Goal: Task Accomplishment & Management: Use online tool/utility

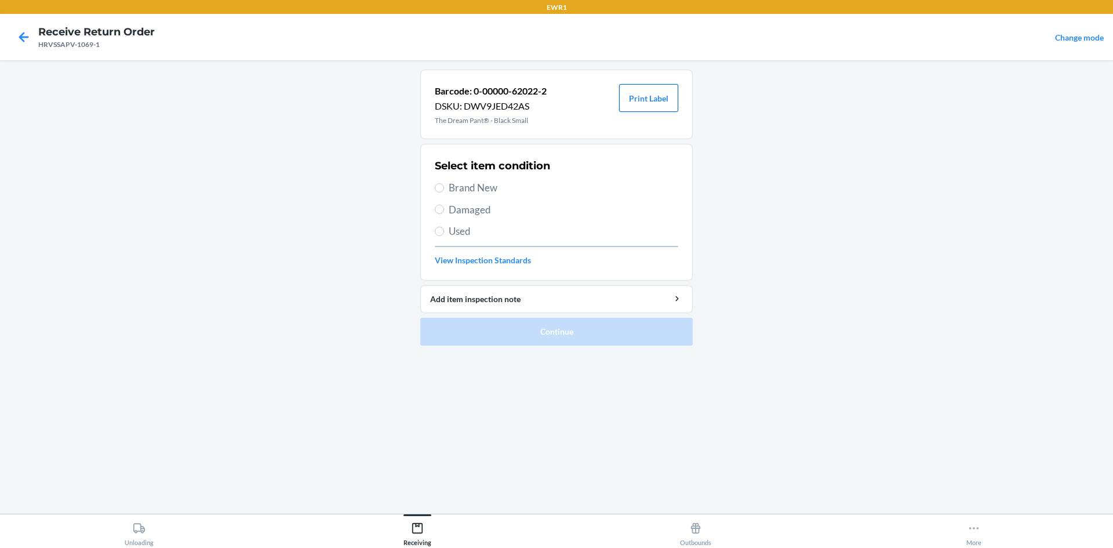
click at [644, 101] on button "Print Label" at bounding box center [648, 98] width 59 height 28
click at [475, 186] on span "Brand New" at bounding box center [562, 187] width 229 height 15
click at [444, 186] on input "Brand New" at bounding box center [439, 187] width 9 height 9
radio input "true"
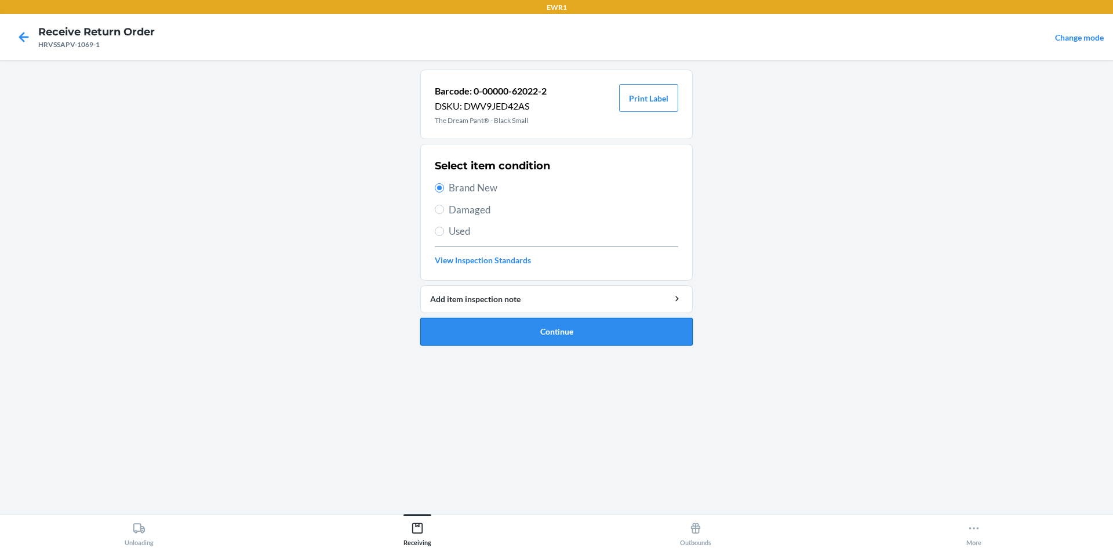
click at [547, 327] on button "Continue" at bounding box center [556, 332] width 272 height 28
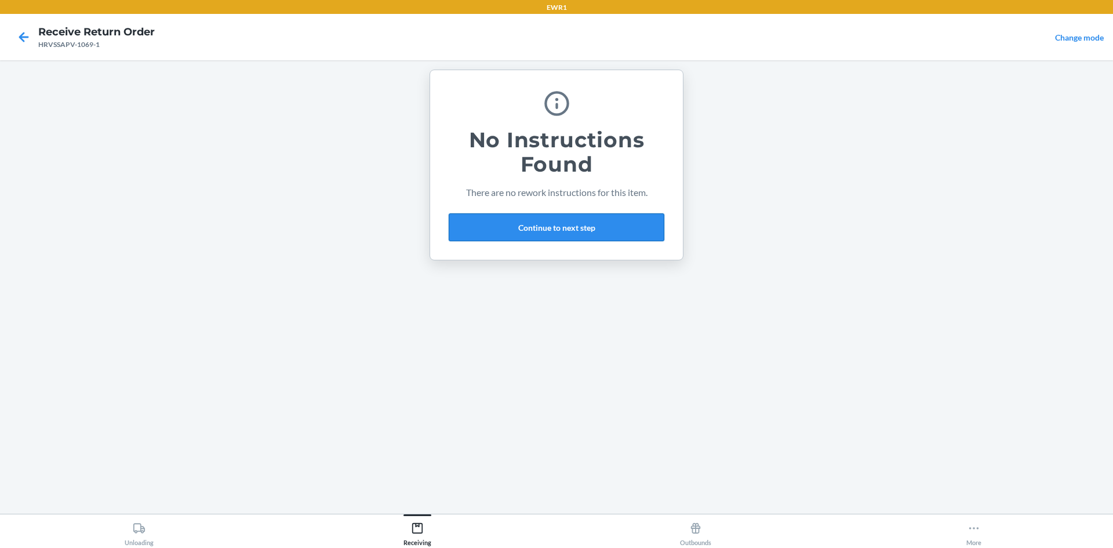
click at [548, 231] on button "Continue to next step" at bounding box center [556, 227] width 216 height 28
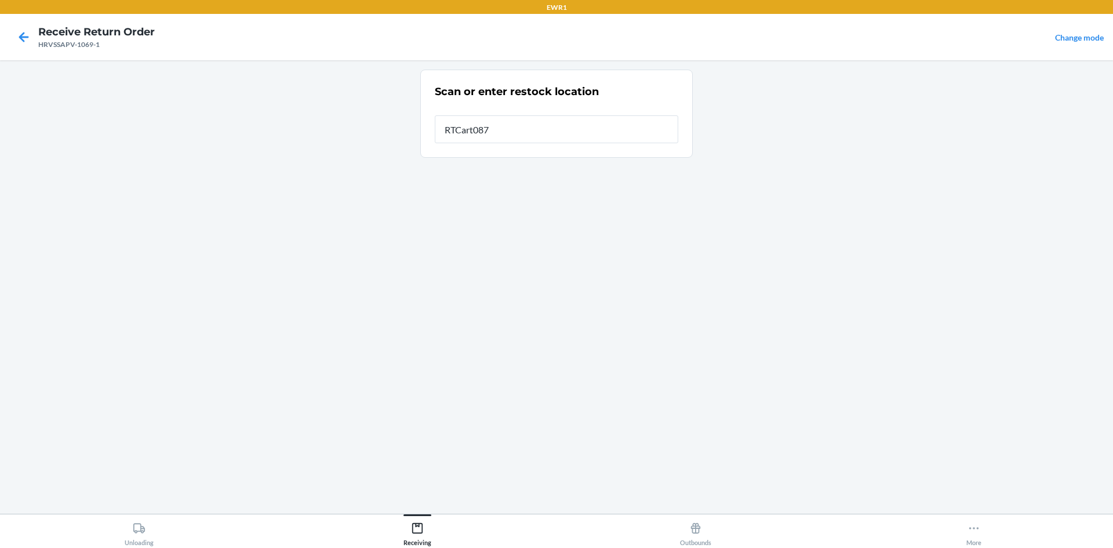
type input "RTCart087"
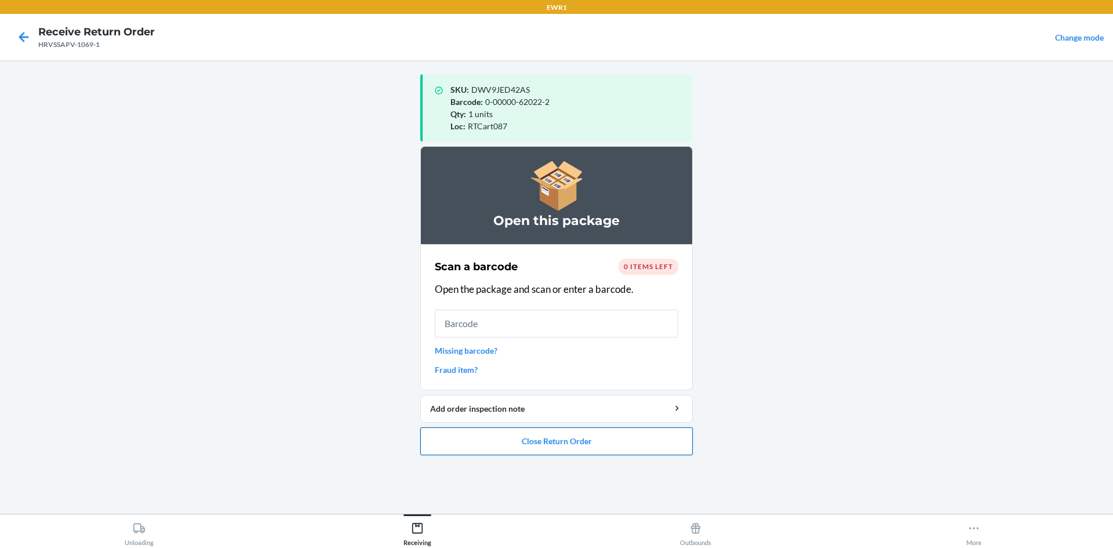
click at [556, 443] on button "Close Return Order" at bounding box center [556, 441] width 272 height 28
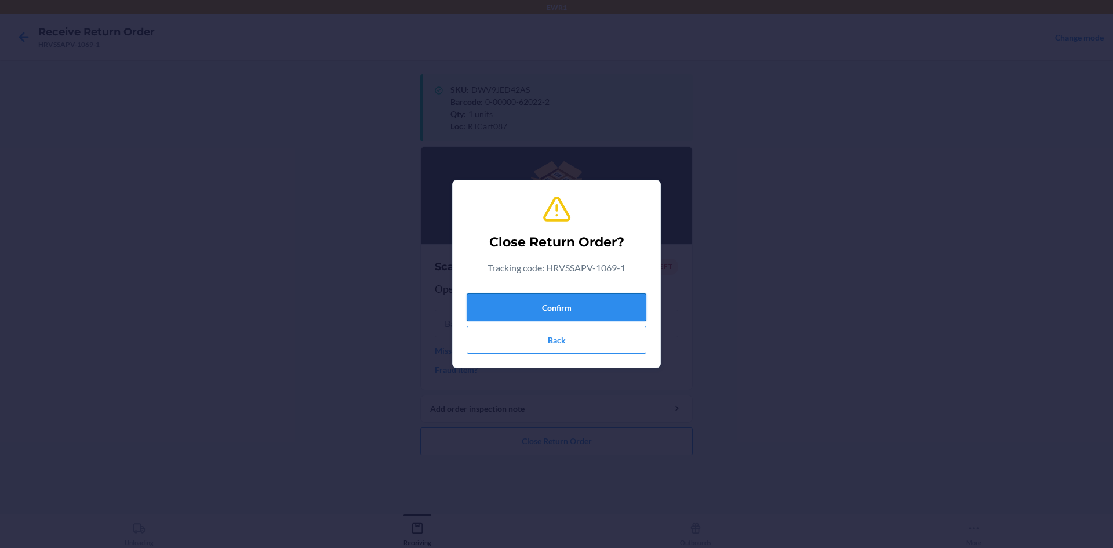
click at [535, 307] on button "Confirm" at bounding box center [556, 307] width 180 height 28
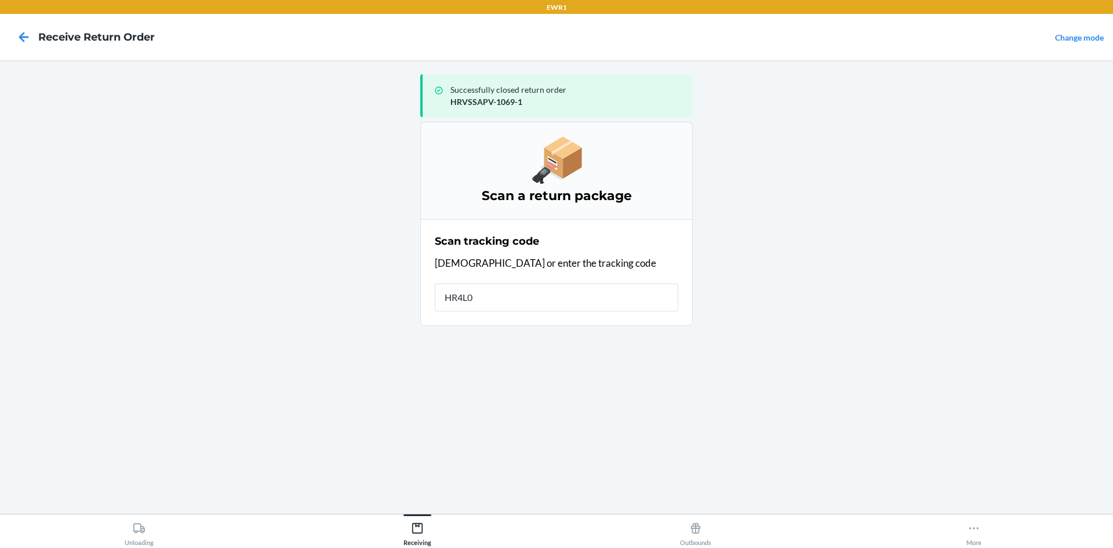
type input "HR4L00"
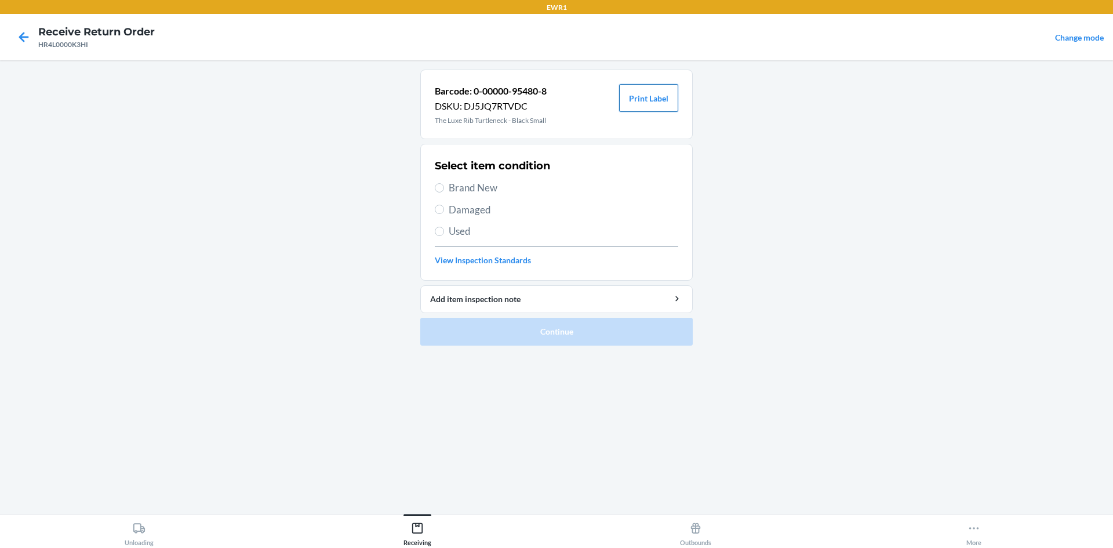
click at [650, 100] on button "Print Label" at bounding box center [648, 98] width 59 height 28
click at [463, 188] on span "Brand New" at bounding box center [562, 187] width 229 height 15
click at [444, 188] on input "Brand New" at bounding box center [439, 187] width 9 height 9
radio input "true"
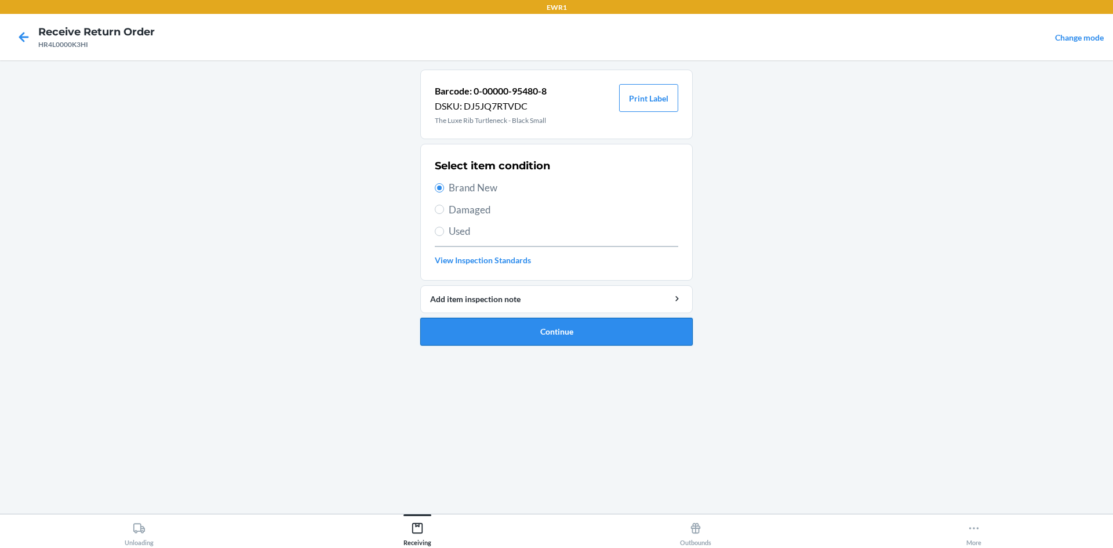
click at [457, 331] on button "Continue" at bounding box center [556, 332] width 272 height 28
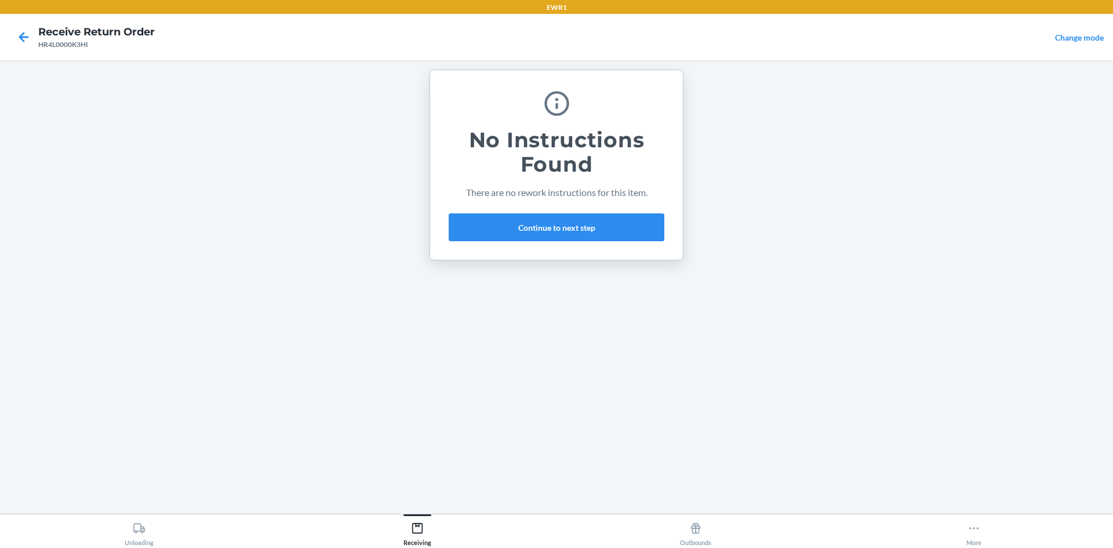
click at [560, 241] on div "No Instructions Found There are no rework instructions for this item. Continue …" at bounding box center [556, 165] width 216 height 162
click at [568, 228] on button "Continue to next step" at bounding box center [556, 227] width 216 height 28
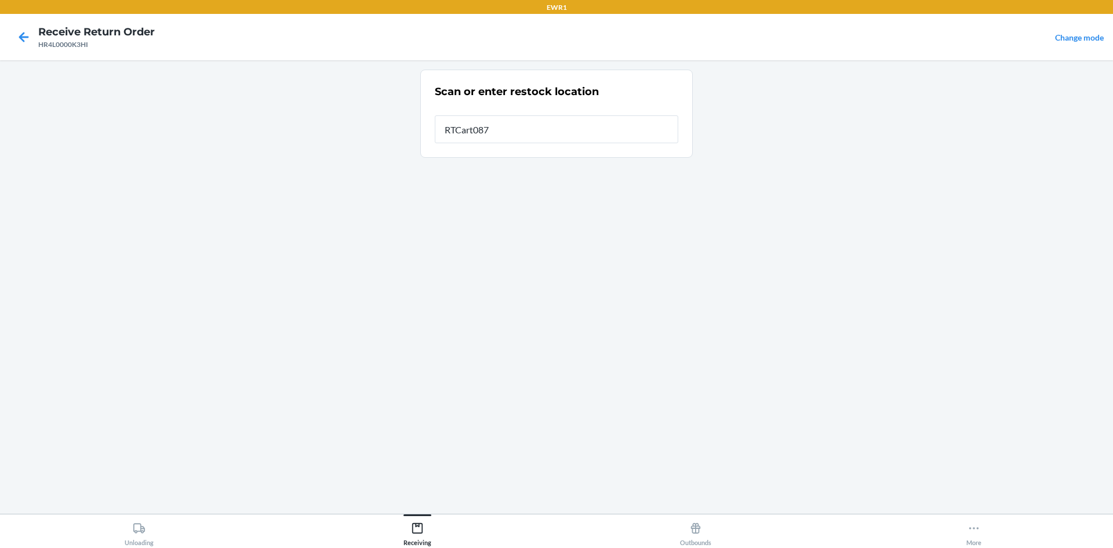
type input "RTCart087"
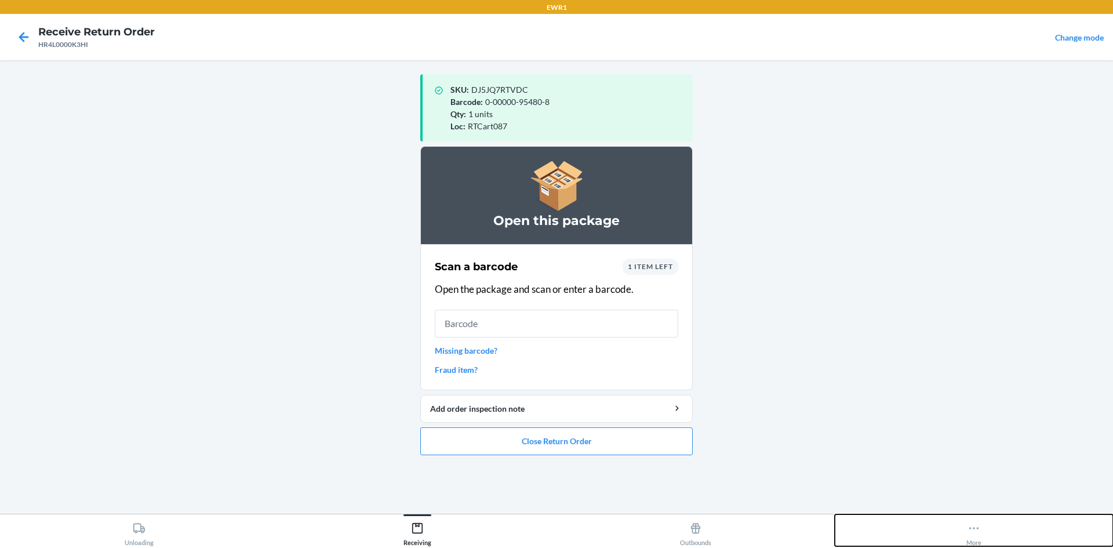
click at [980, 527] on div "More" at bounding box center [973, 531] width 15 height 29
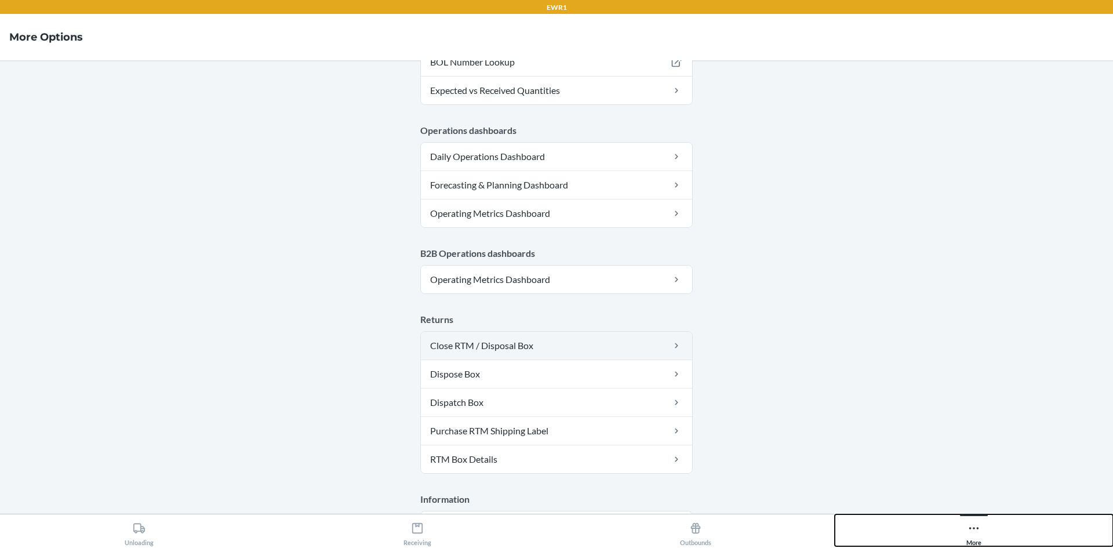
scroll to position [566, 0]
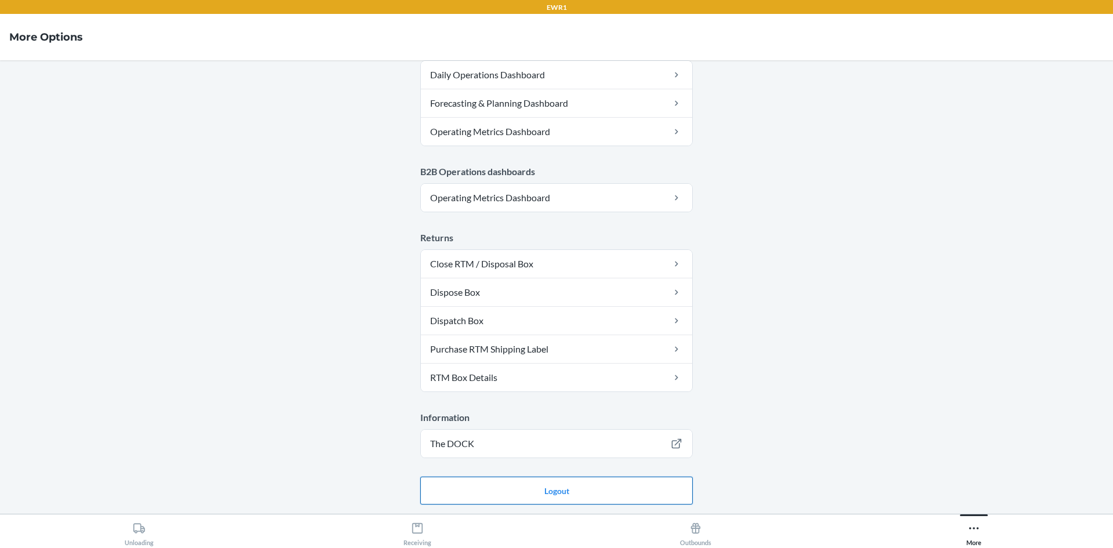
click at [632, 492] on button "Logout" at bounding box center [556, 490] width 272 height 28
